Goal: Transaction & Acquisition: Purchase product/service

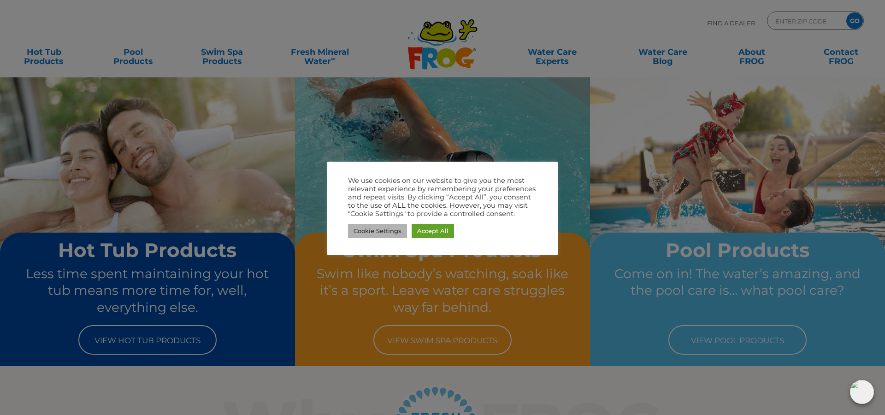
click at [371, 232] on link "Cookie Settings" at bounding box center [377, 231] width 59 height 14
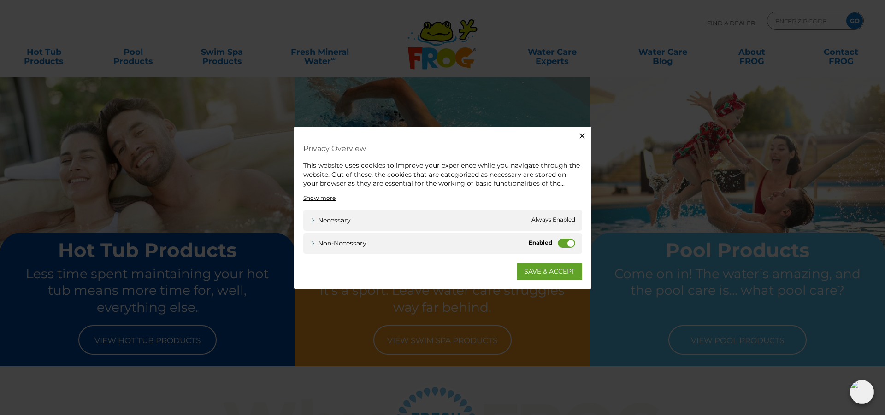
click at [557, 243] on label "Non-necessary" at bounding box center [566, 242] width 18 height 9
click at [0, 0] on input "Non-necessary" at bounding box center [0, 0] width 0 height 0
click at [551, 273] on link "SAVE & ACCEPT" at bounding box center [548, 271] width 65 height 17
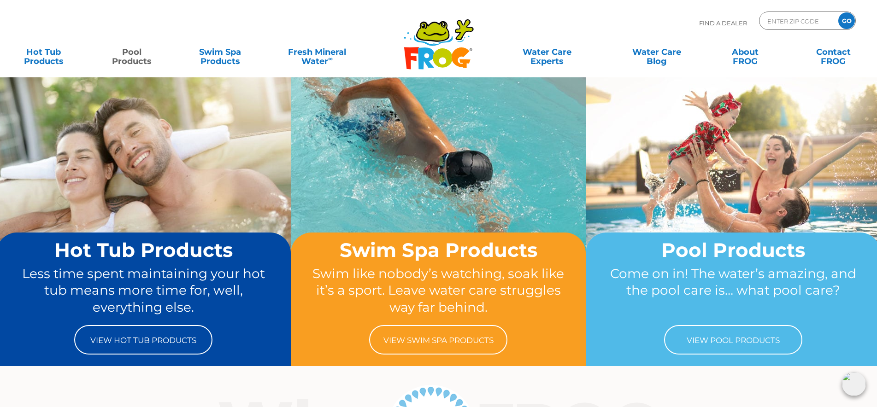
click at [137, 58] on link "Pool Products" at bounding box center [132, 52] width 69 height 18
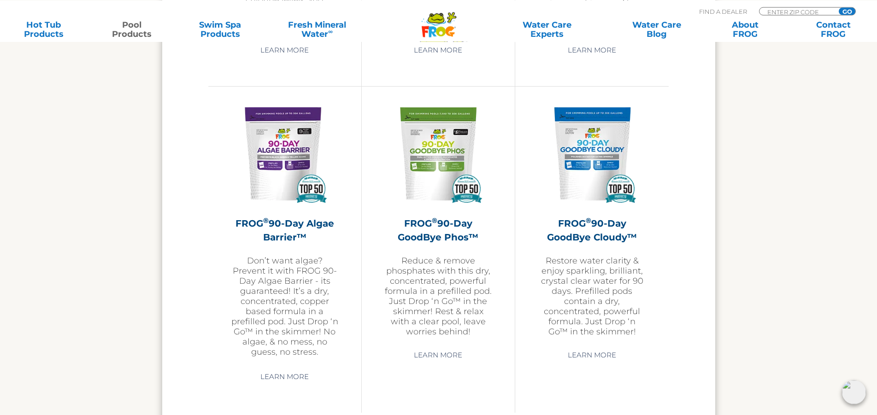
scroll to position [3031, 0]
